Goal: Information Seeking & Learning: Learn about a topic

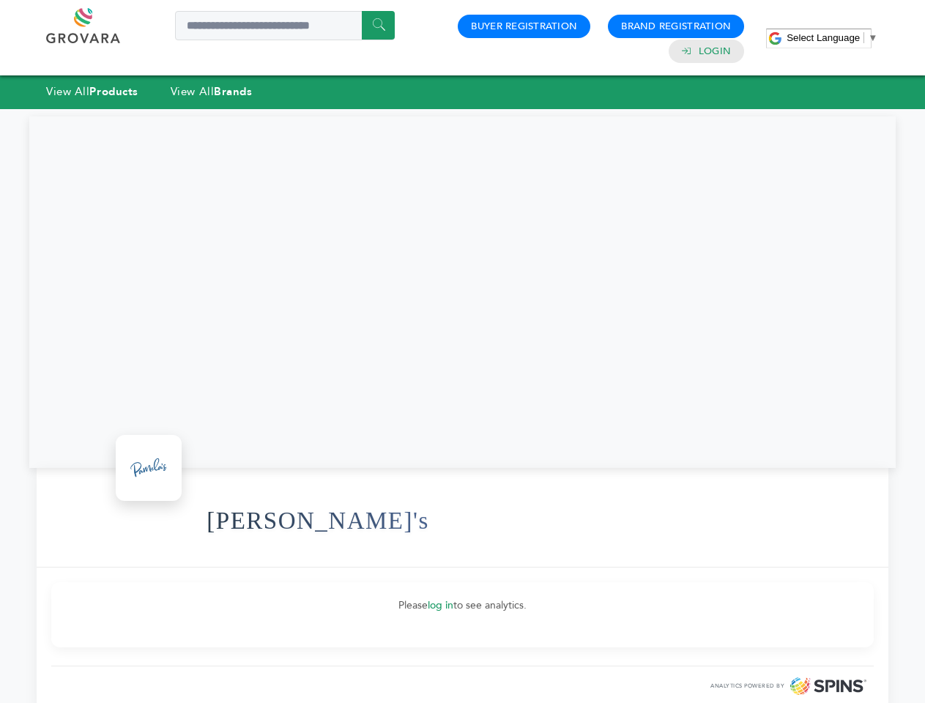
click at [832, 37] on span "Select Language" at bounding box center [823, 37] width 73 height 11
